Goal: Task Accomplishment & Management: Use online tool/utility

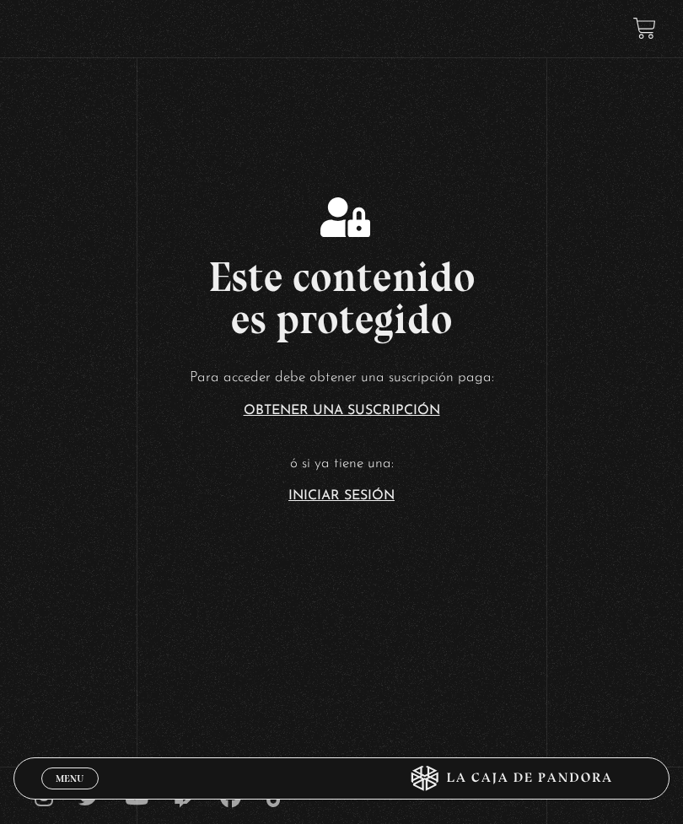
click at [301, 503] on link "Iniciar Sesión" at bounding box center [341, 495] width 106 height 13
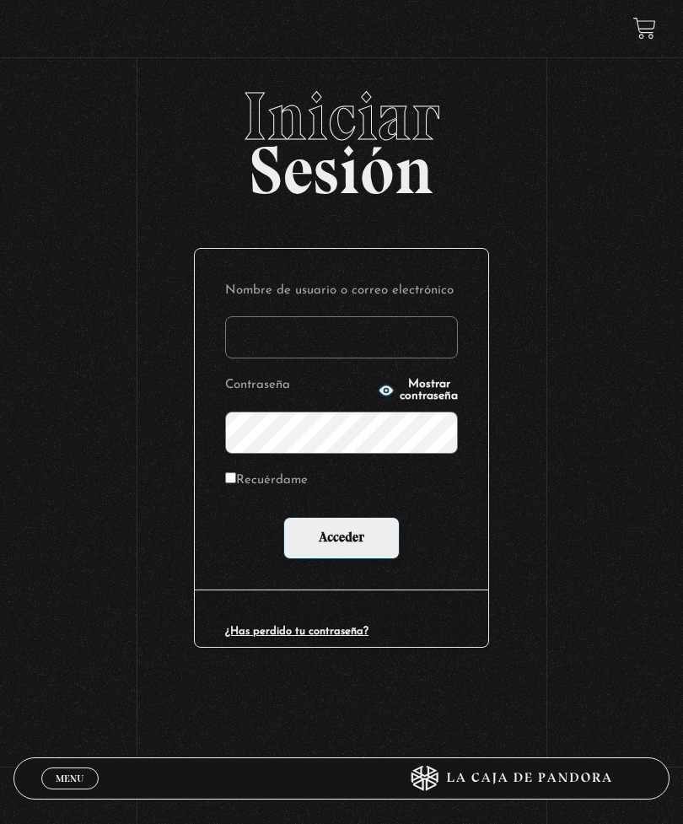
type input "[EMAIL_ADDRESS][DOMAIN_NAME]"
click at [342, 541] on input "Acceder" at bounding box center [341, 538] width 116 height 42
